Goal: Transaction & Acquisition: Purchase product/service

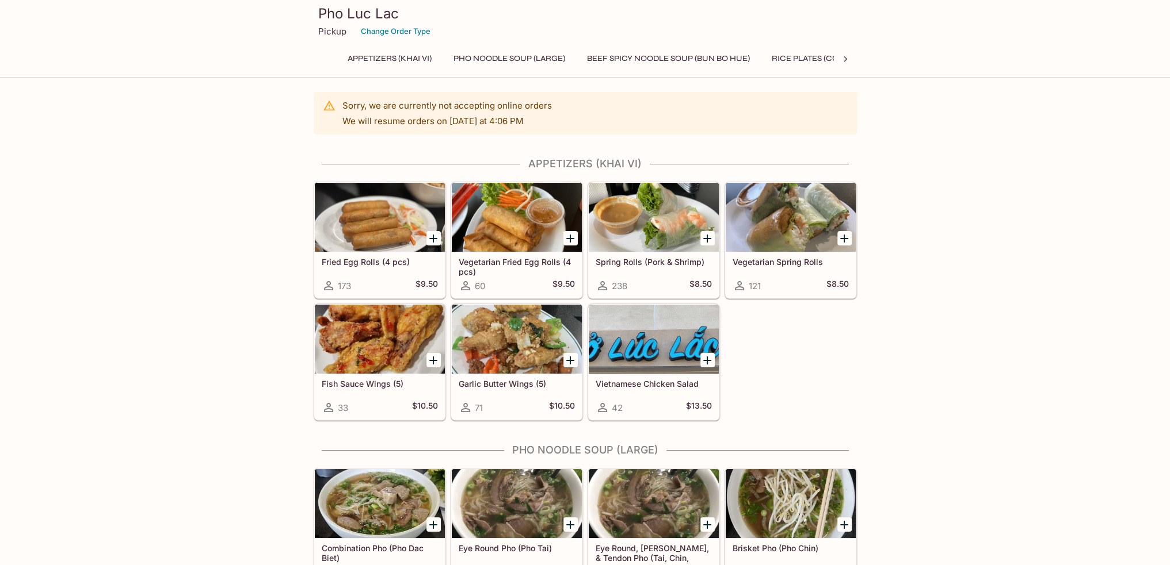
click at [699, 53] on button "Beef Spicy Noodle Soup (Bun Bo Hue)" at bounding box center [667, 59] width 175 height 16
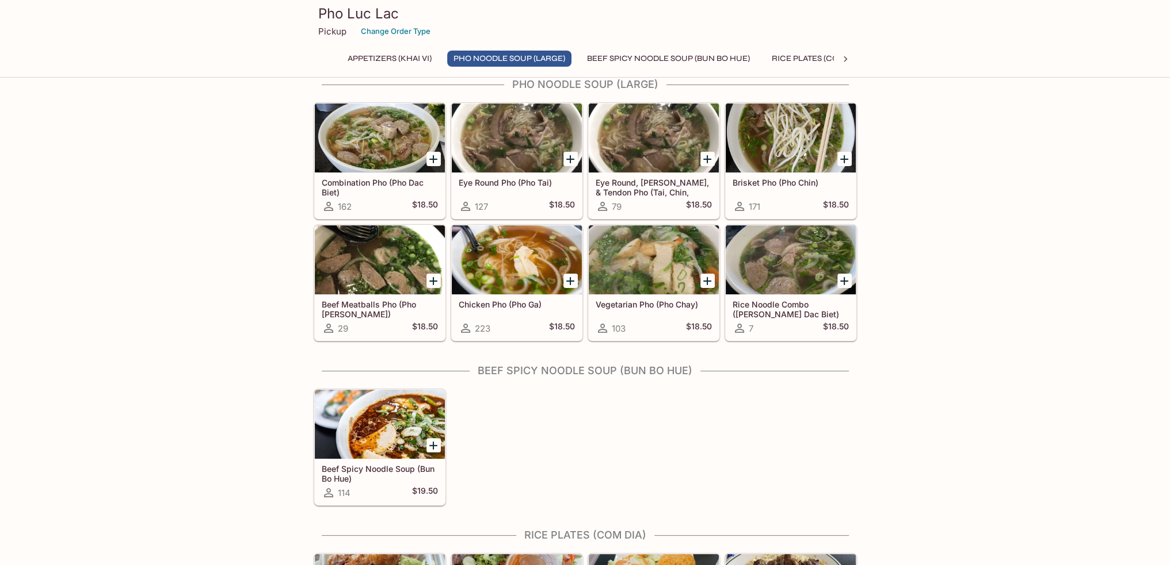
scroll to position [458, 0]
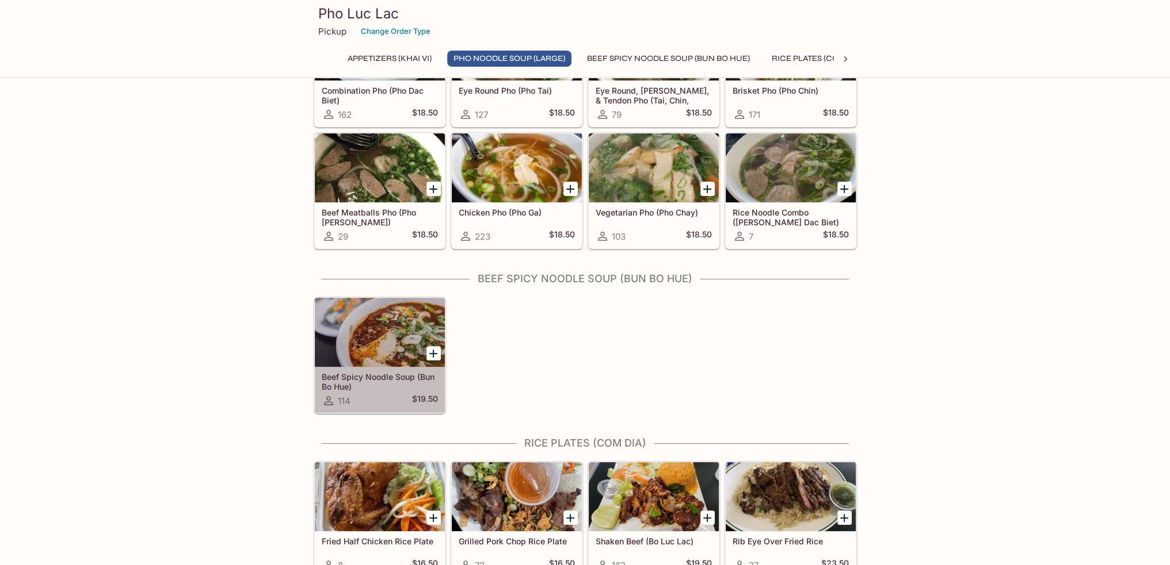
click at [391, 375] on h5 "Beef Spicy Noodle Soup (Bun Bo Hue)" at bounding box center [380, 381] width 116 height 19
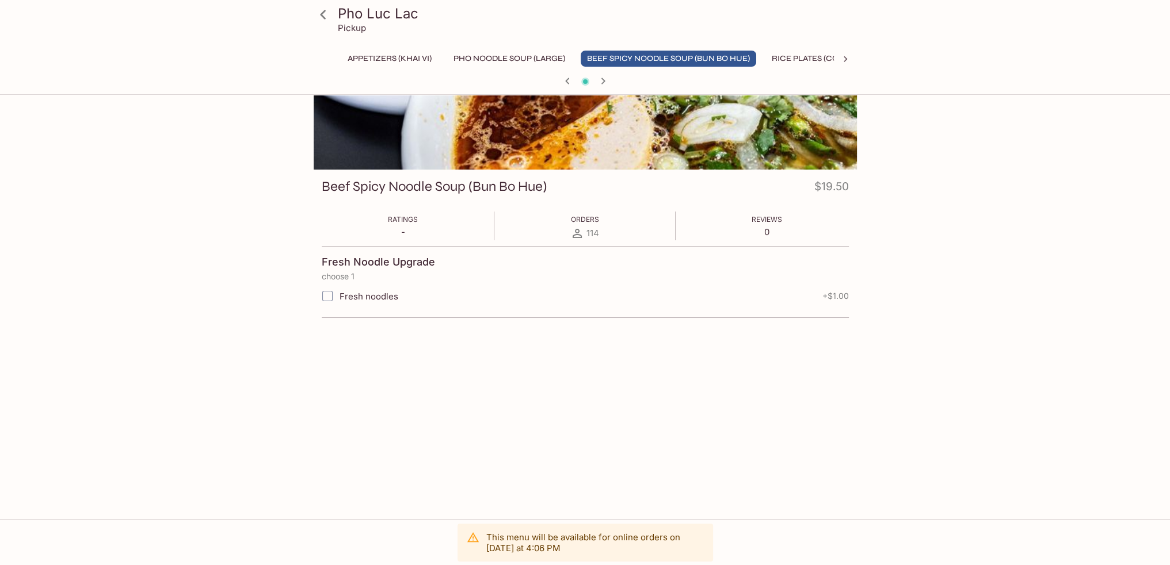
scroll to position [99, 0]
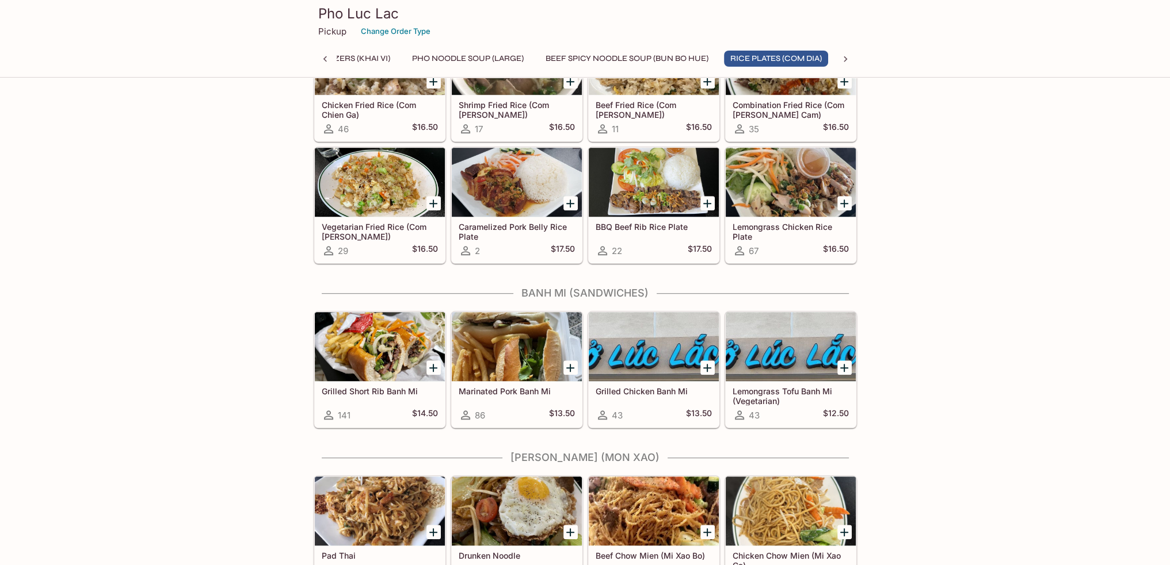
scroll to position [1069, 0]
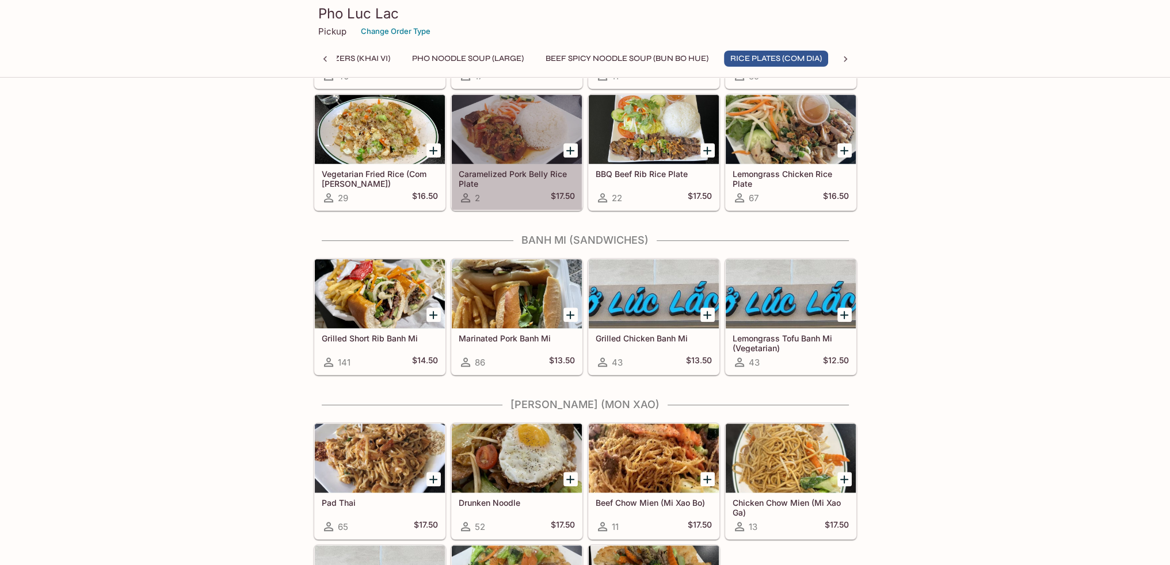
click at [503, 169] on h5 "Caramelized Pork Belly Rice Plate" at bounding box center [516, 178] width 116 height 19
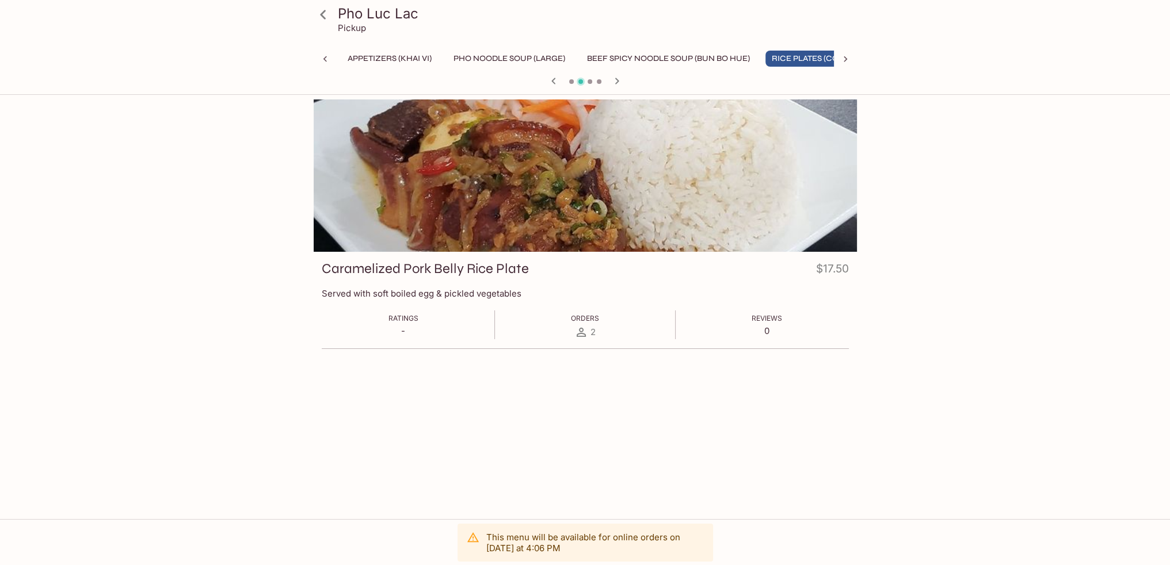
scroll to position [0, 41]
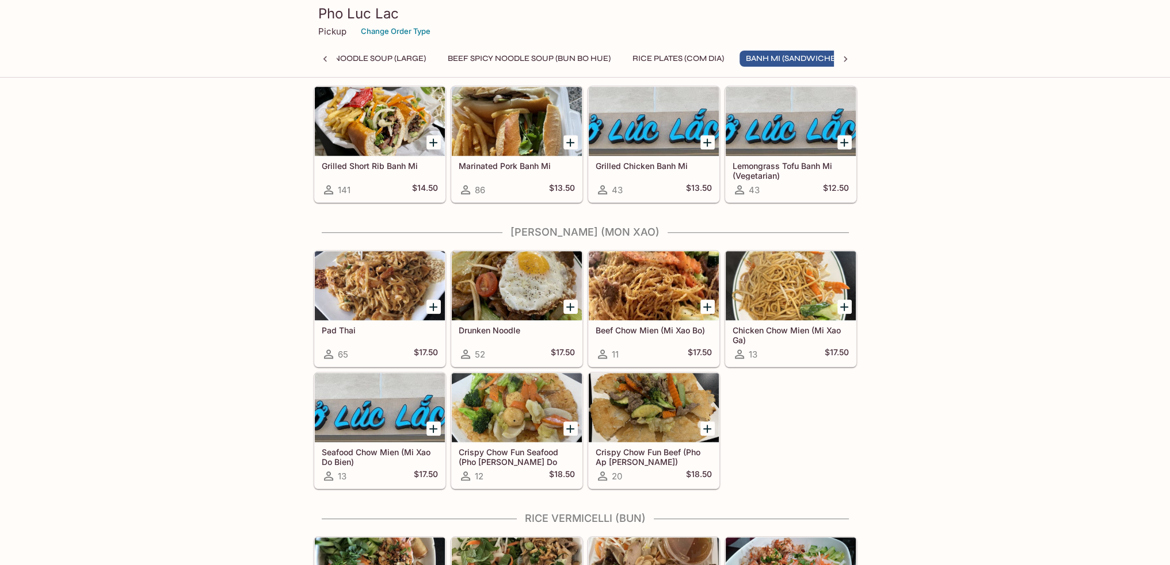
scroll to position [0, 161]
